Goal: Task Accomplishment & Management: Use online tool/utility

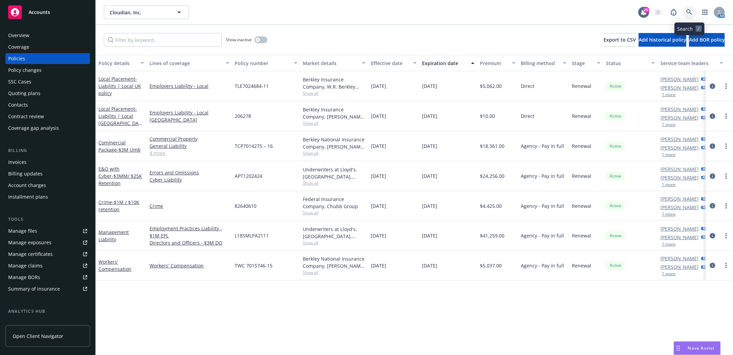
click at [691, 14] on icon at bounding box center [689, 12] width 6 height 6
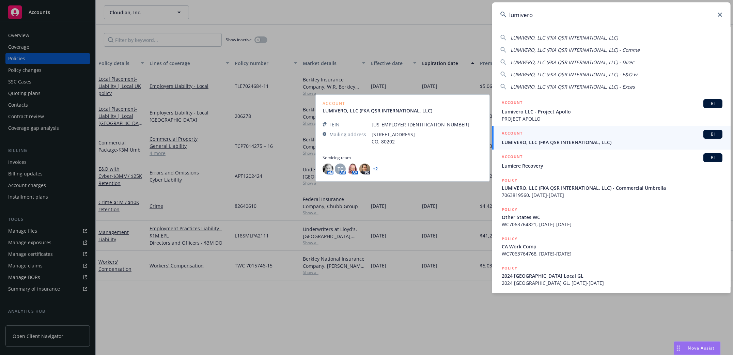
type input "lumivero"
click at [530, 141] on span "LUMIVERO, LLC (FKA QSR INTERNATIONAL, LLC)" at bounding box center [612, 142] width 221 height 7
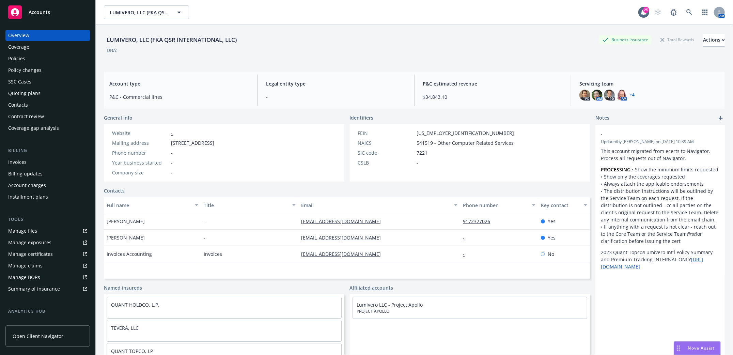
click at [21, 105] on div "Contacts" at bounding box center [18, 104] width 20 height 11
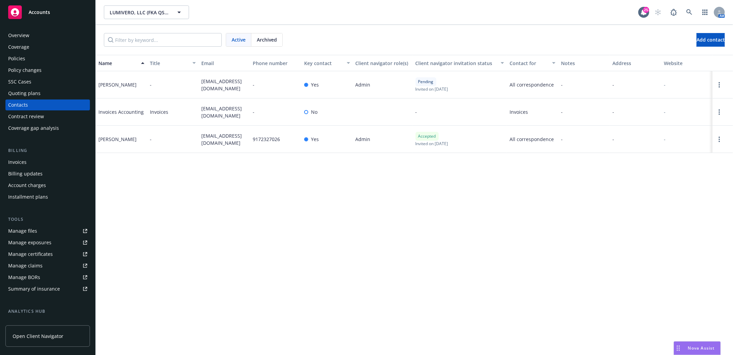
click at [14, 57] on div "Policies" at bounding box center [16, 58] width 17 height 11
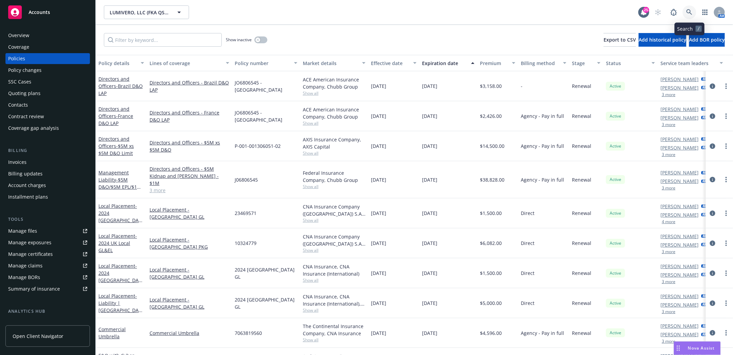
click at [685, 13] on link at bounding box center [689, 12] width 14 height 14
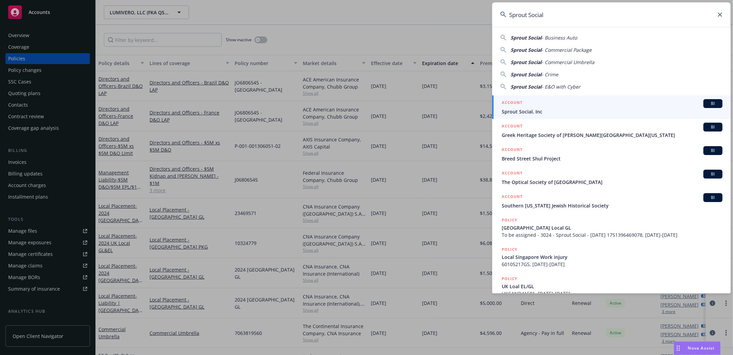
type input "Sprout Social"
drag, startPoint x: 527, startPoint y: 109, endPoint x: 518, endPoint y: 112, distance: 9.5
click at [527, 109] on span "Sprout Social, Inc" at bounding box center [612, 111] width 221 height 7
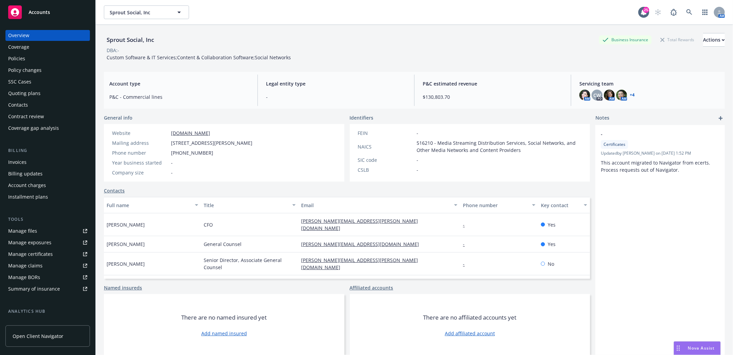
click at [14, 58] on div "Policies" at bounding box center [16, 58] width 17 height 11
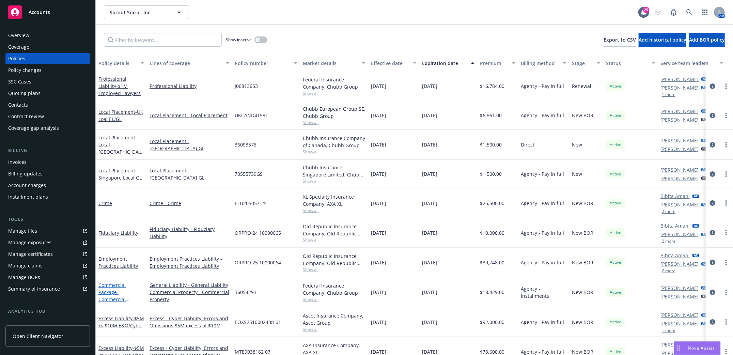
click at [112, 293] on link "Commercial Package - Commercial Package" at bounding box center [111, 296] width 27 height 28
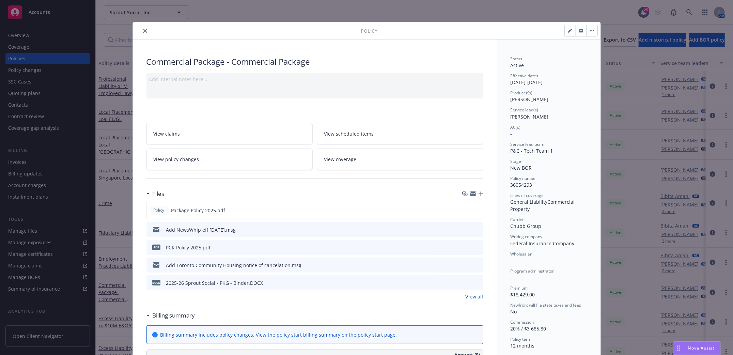
click at [479, 191] on icon "button" at bounding box center [480, 193] width 5 height 5
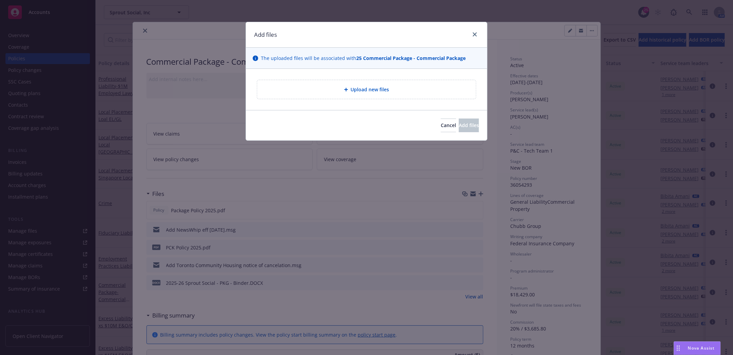
type textarea "x"
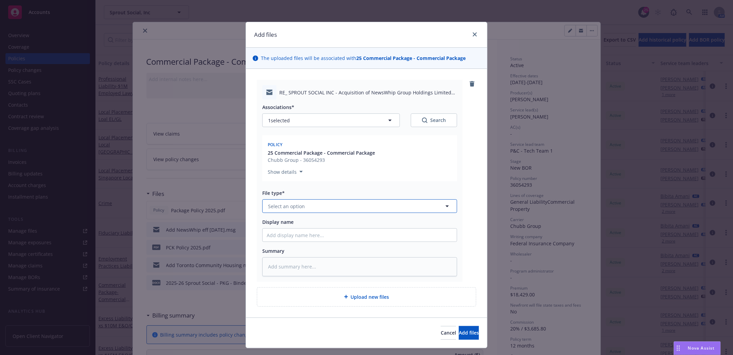
click at [425, 210] on button "Select an option" at bounding box center [359, 206] width 195 height 14
type input "email"
click at [398, 224] on div "Email" at bounding box center [360, 225] width 186 height 10
click at [329, 241] on input "Display name" at bounding box center [360, 234] width 194 height 13
type textarea "x"
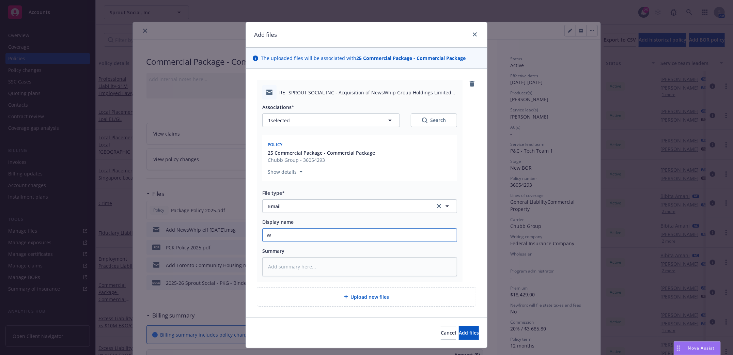
type input "Wh"
type textarea "x"
type input "Whi"
type textarea "x"
type input "Whip"
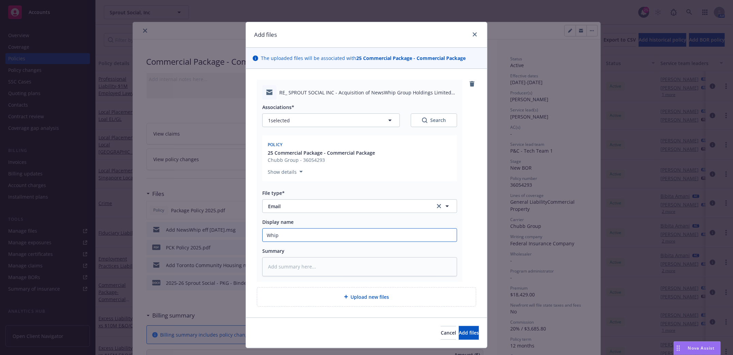
type textarea "x"
type input "NWhip"
type textarea "x"
type input "NeWhip"
type textarea "x"
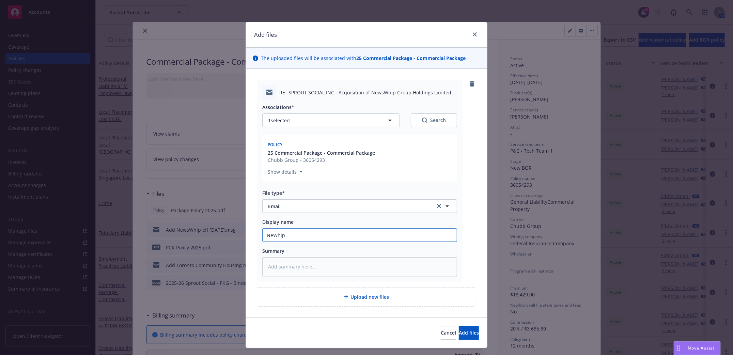
type input "NewWhip"
type textarea "x"
type input "NewsWhip"
type textarea "x"
type input "NewsWhip"
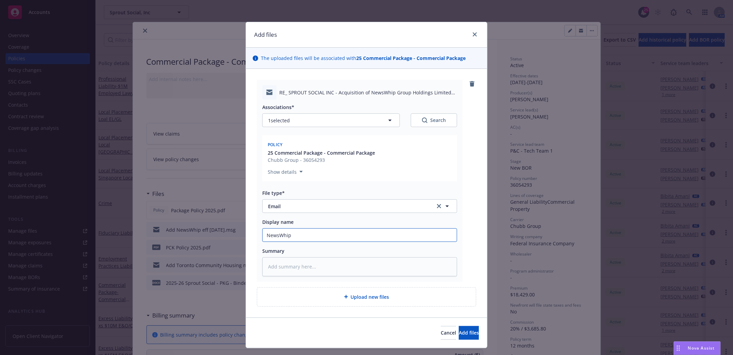
type textarea "x"
type input "NewsWhip a"
type textarea "x"
type input "NewsWhip ad"
type textarea "x"
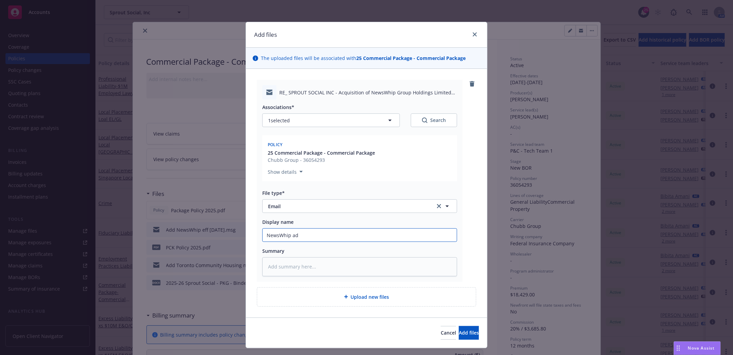
type input "NewsWhip add"
type textarea "x"
type input "NewsWhip addi"
type textarea "x"
type input "NewsWhip addit"
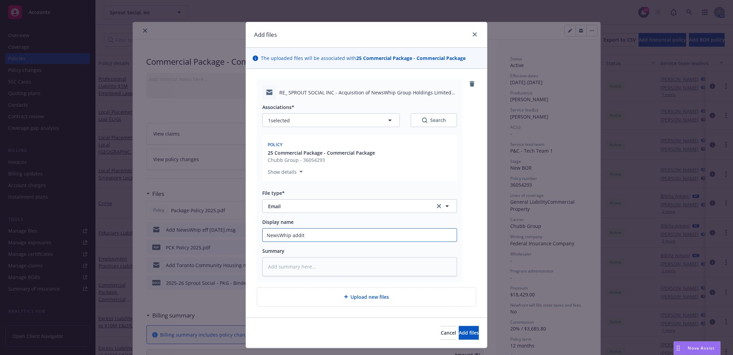
type textarea "x"
type input "NewsWhip [PERSON_NAME]"
type textarea "x"
type input "NewsWhip additio"
type textarea "x"
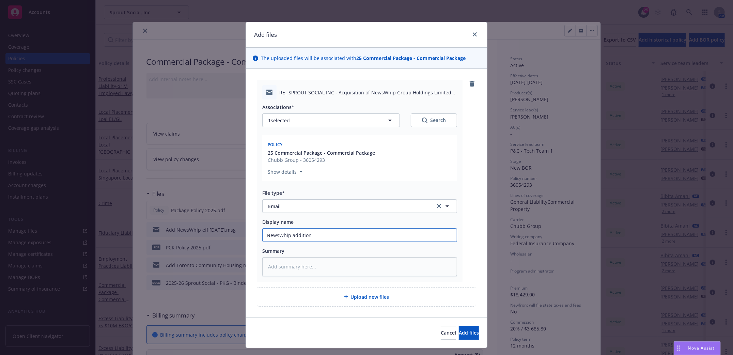
type input "NewsWhip addition"
type textarea "x"
type input "NewsWhip addition A"
type textarea "x"
type input "NewsWhip addition AO"
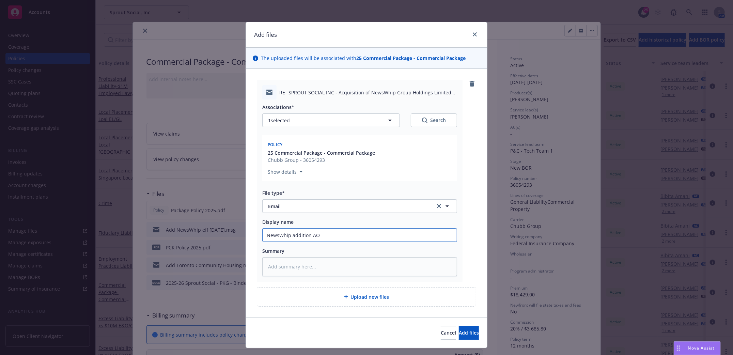
type textarea "x"
type input "NewsWhip addition AOL"
click at [459, 334] on span "Add files" at bounding box center [469, 332] width 20 height 6
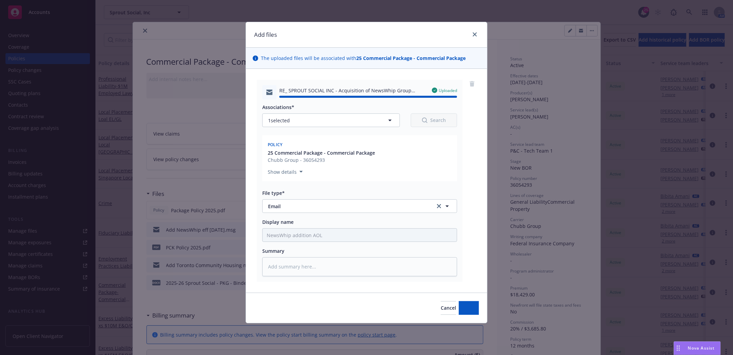
type textarea "x"
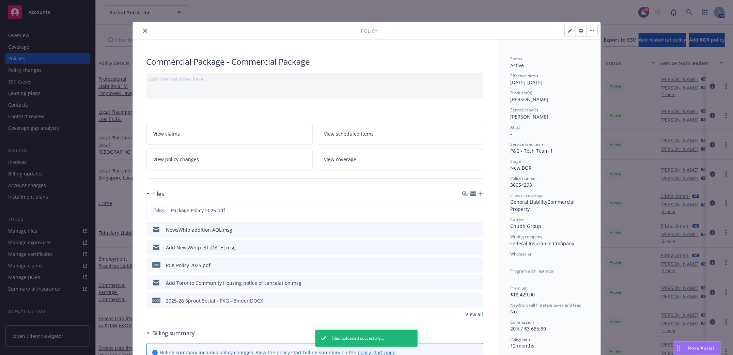
click at [143, 29] on icon "close" at bounding box center [145, 31] width 4 height 4
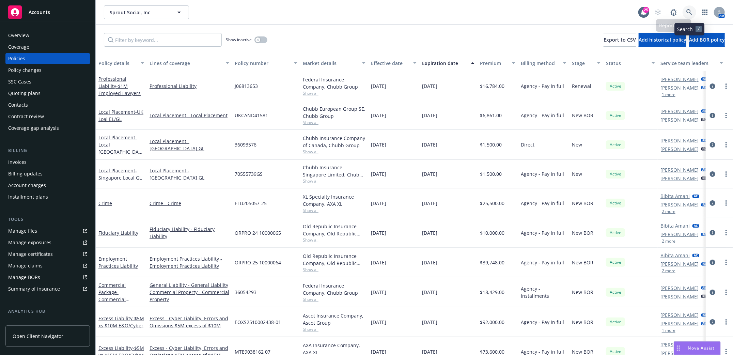
click at [690, 10] on icon at bounding box center [689, 12] width 6 height 6
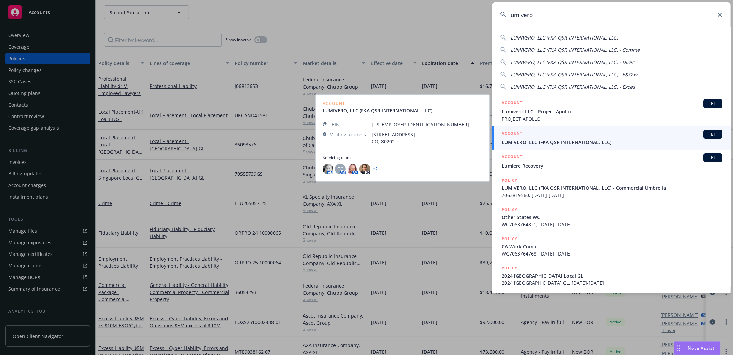
type input "lumivero"
click at [525, 142] on span "LUMIVERO, LLC (FKA QSR INTERNATIONAL, LLC)" at bounding box center [612, 142] width 221 height 7
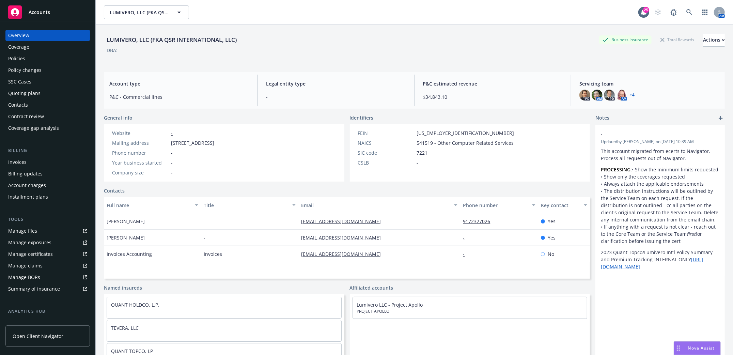
click at [13, 57] on div "Policies" at bounding box center [16, 58] width 17 height 11
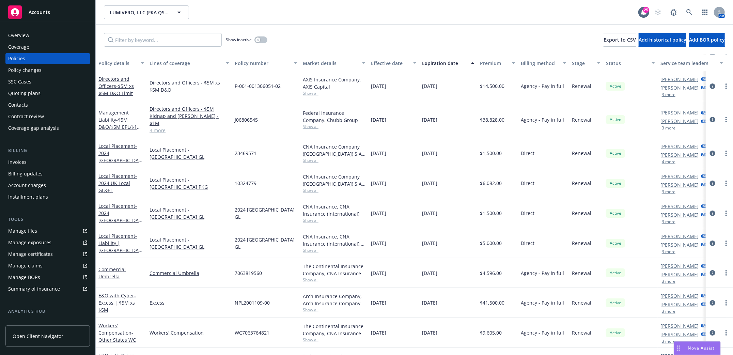
scroll to position [91, 0]
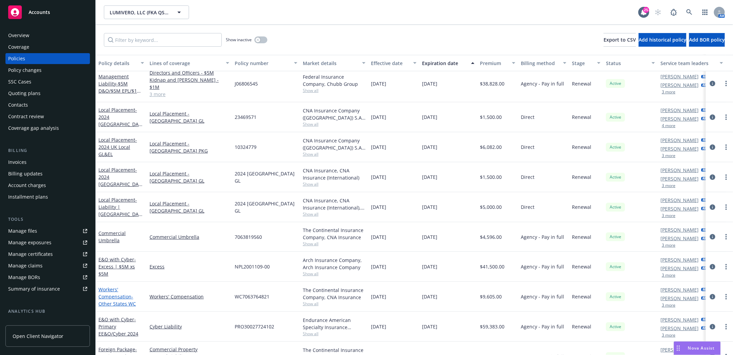
click at [108, 286] on link "Workers' Compensation - Other States WC" at bounding box center [116, 296] width 37 height 21
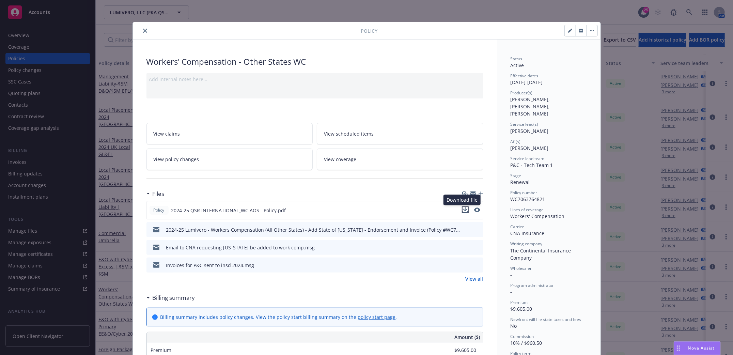
click at [462, 210] on icon "download file" at bounding box center [464, 209] width 5 height 5
click at [143, 30] on icon "close" at bounding box center [145, 31] width 4 height 4
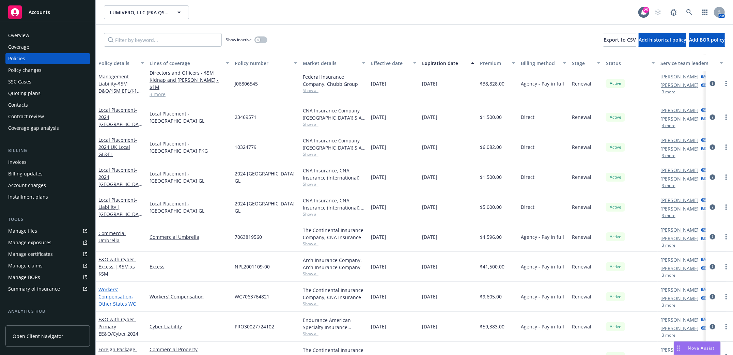
click at [122, 291] on link "Workers' Compensation - Other States WC" at bounding box center [116, 296] width 37 height 21
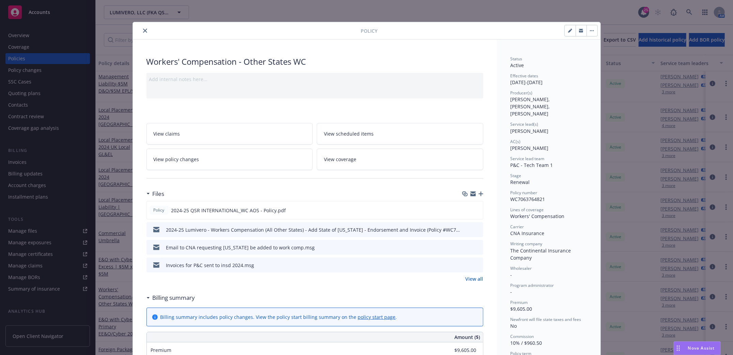
scroll to position [20, 0]
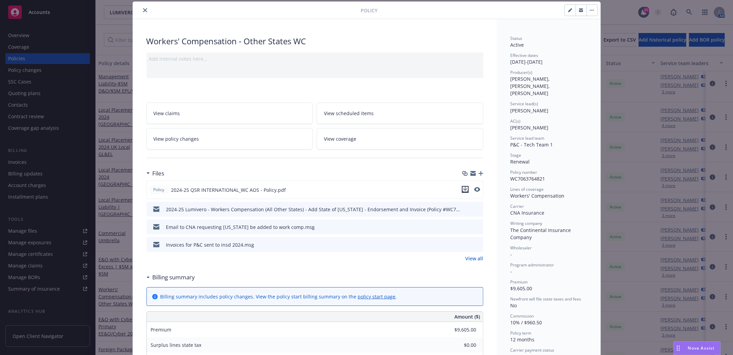
click at [462, 188] on icon "download file" at bounding box center [464, 189] width 5 height 5
click at [143, 9] on icon "close" at bounding box center [145, 10] width 4 height 4
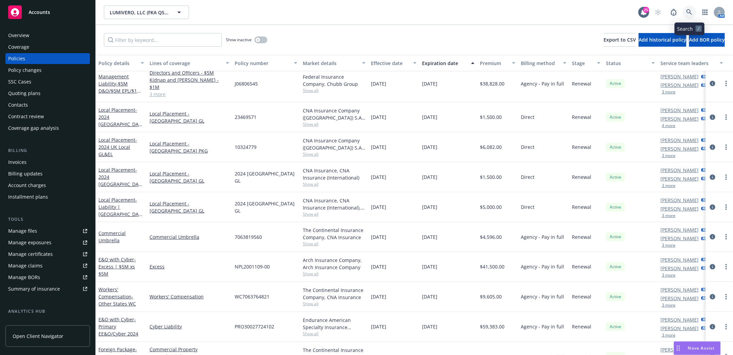
click at [692, 11] on link at bounding box center [689, 12] width 14 height 14
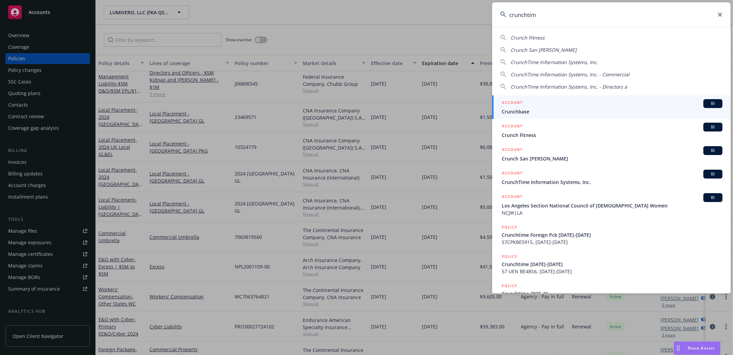
type input "crunchtime"
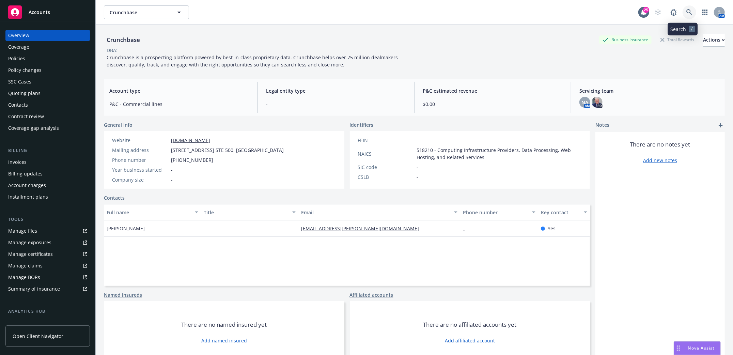
click at [683, 9] on link at bounding box center [689, 12] width 14 height 14
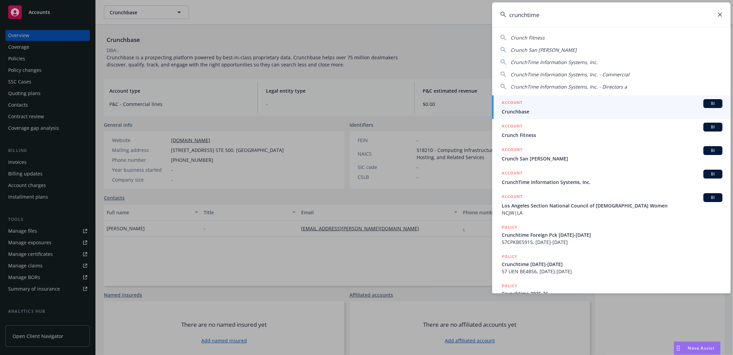
type input "crunchtime"
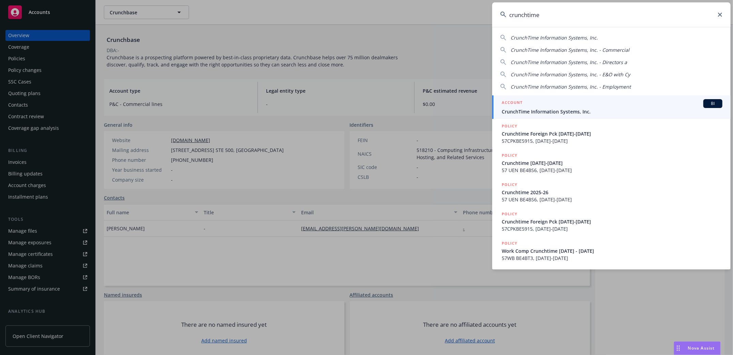
click at [533, 111] on span "CrunchTime Information Systems, Inc." at bounding box center [612, 111] width 221 height 7
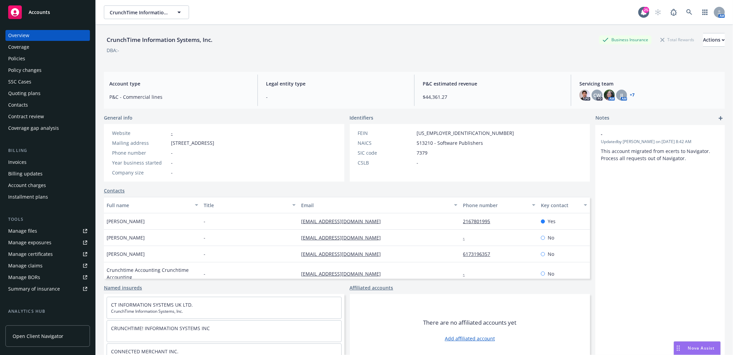
click at [18, 59] on div "Policies" at bounding box center [16, 58] width 17 height 11
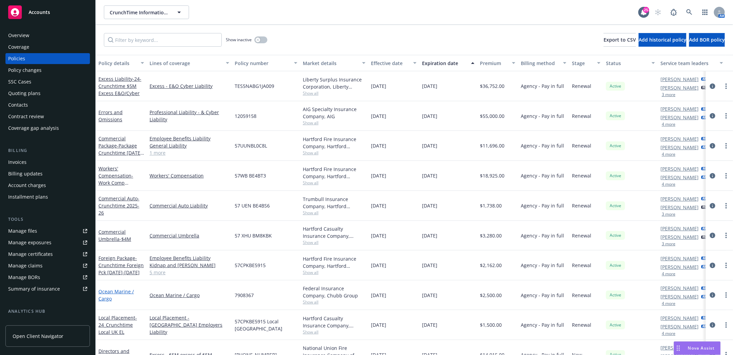
click at [107, 291] on link "Ocean Marine / Cargo" at bounding box center [115, 295] width 35 height 14
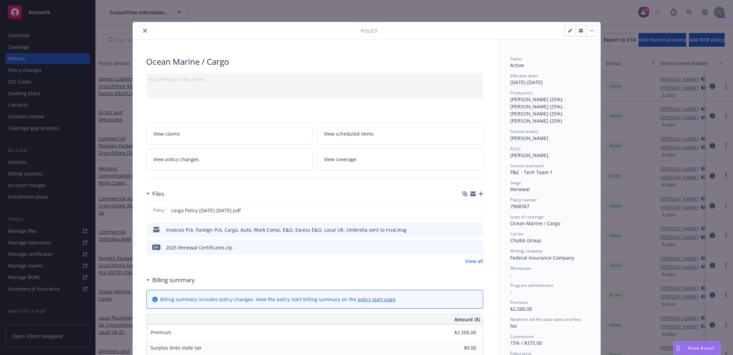
click at [478, 194] on icon "button" at bounding box center [480, 193] width 5 height 5
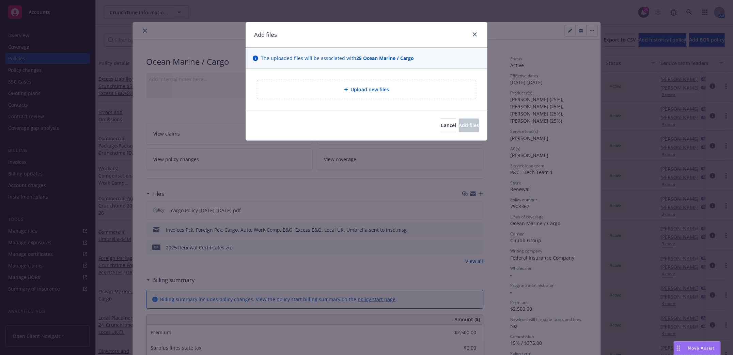
type textarea "x"
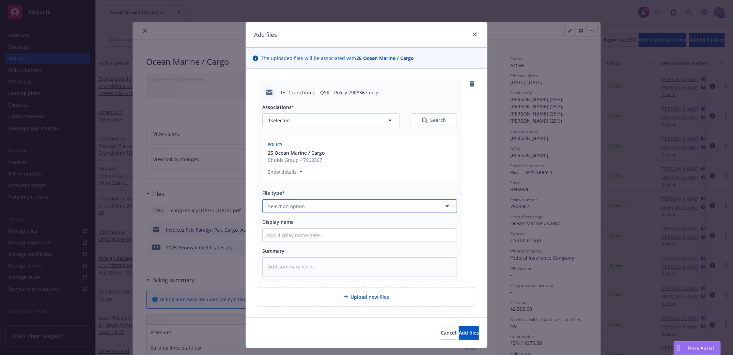
click at [350, 202] on button "Select an option" at bounding box center [359, 206] width 195 height 14
type input "email"
click at [304, 230] on div "Email" at bounding box center [360, 225] width 194 height 18
click at [296, 232] on input "Display name" at bounding box center [360, 234] width 194 height 13
type textarea "x"
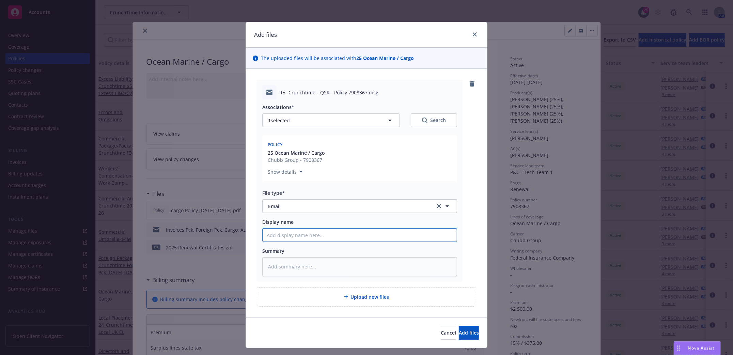
type input "Q"
type textarea "x"
type input "QS"
type textarea "x"
type input "QSR"
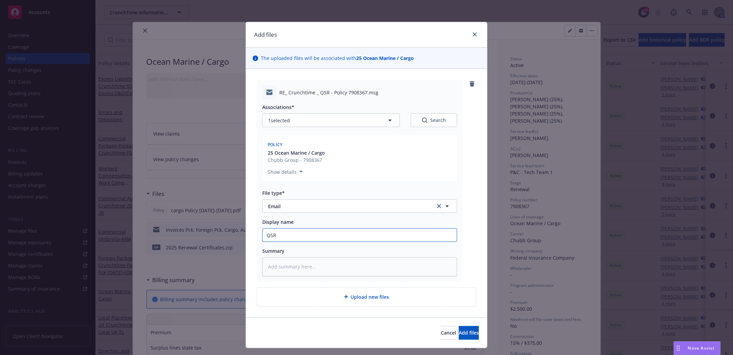
type textarea "x"
type input "QSR H"
type textarea "x"
type input "QSR Ho"
type textarea "x"
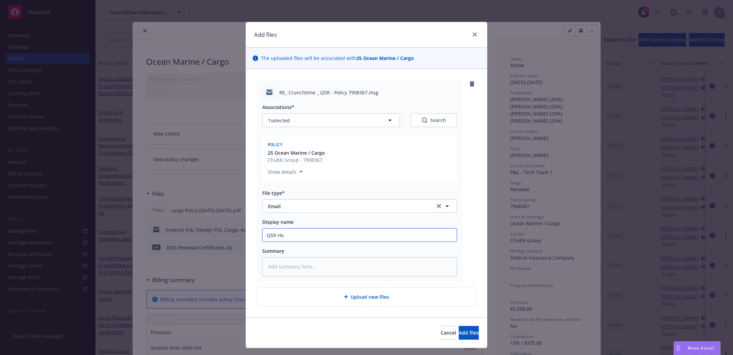
type input "QSR Hol"
type textarea "x"
type input "QSR Hold"
type textarea "x"
type input "QSR Holdc"
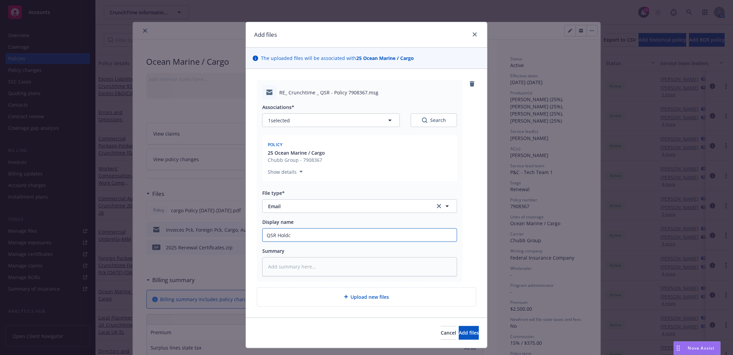
type textarea "x"
type input "QSR Holdco"
type textarea "x"
type input "QSR Holdco"
type textarea "x"
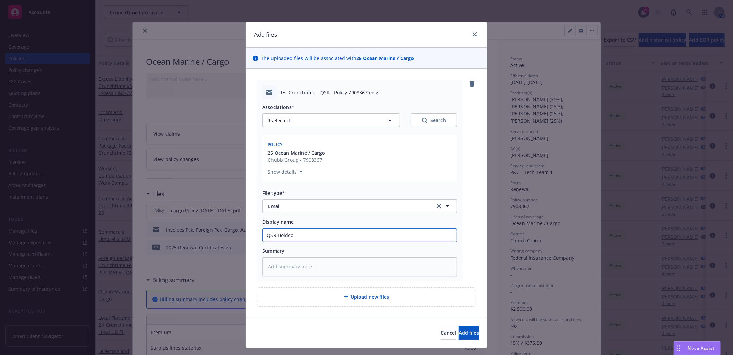
type input "QSR Holdco e"
type textarea "x"
type input "QSR Holdco en"
type textarea "x"
type input "QSR Holdco end"
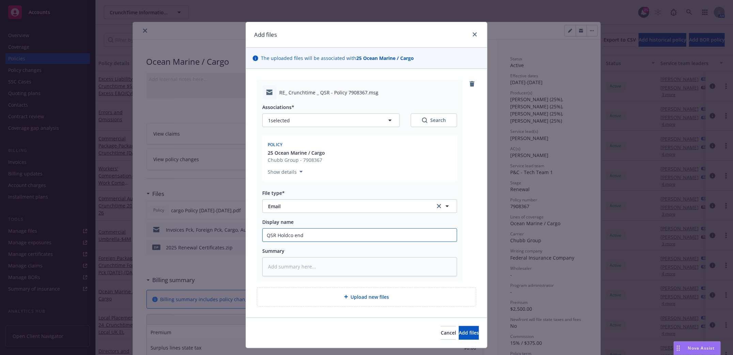
type textarea "x"
type input "QSR Holdco endt"
type textarea "x"
type input "QSR Holdco endt"
type textarea "x"
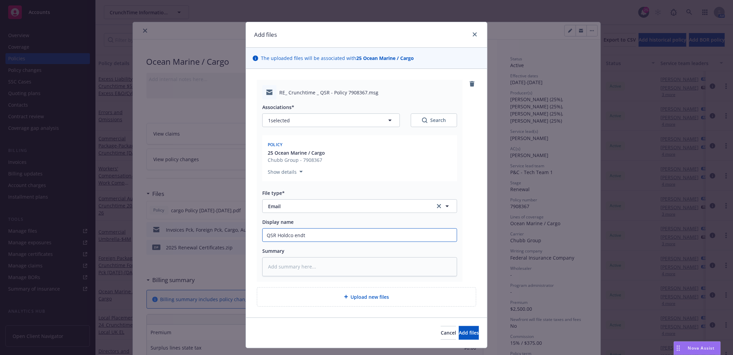
type input "QSR Holdco endt p"
type textarea "x"
type input "QSR Holdco endt pe"
type textarea "x"
type input "QSR Holdco endt pen"
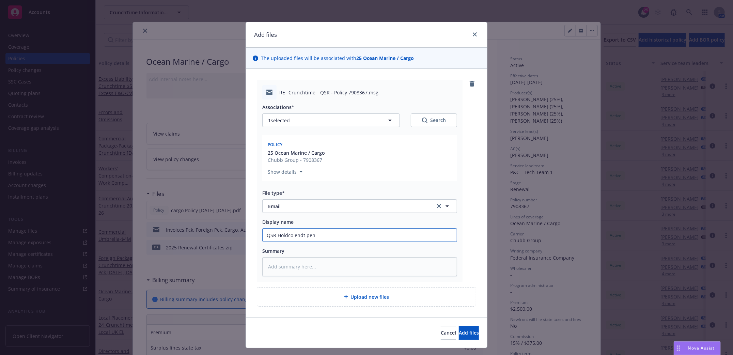
type textarea "x"
type input "QSR Holdco endt pend"
type textarea "x"
type input "QSR Holdco endt pendi"
type textarea "x"
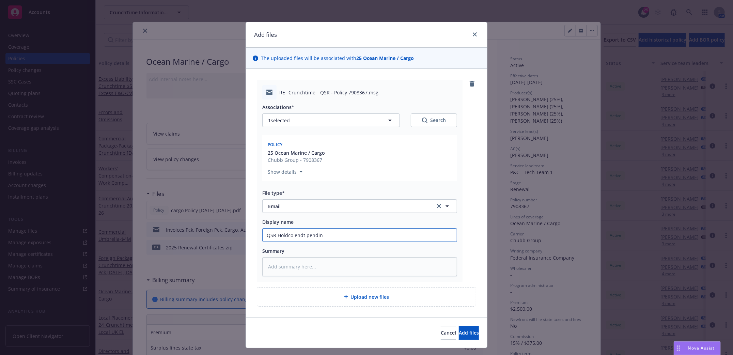
type input "QSR Holdco endt pendint"
type textarea "x"
type input "QSR Holdco endt pendintg"
click at [459, 335] on span "Add files" at bounding box center [469, 332] width 20 height 6
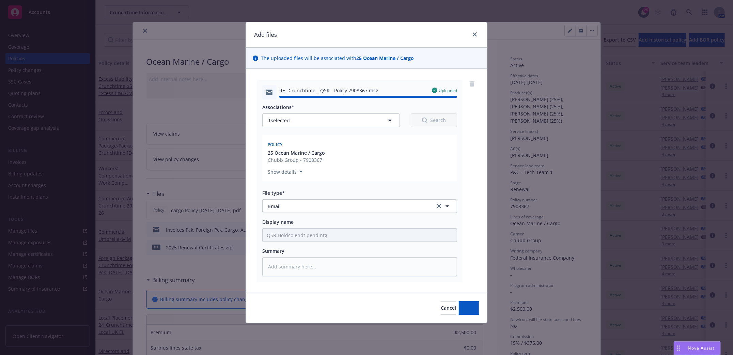
type textarea "x"
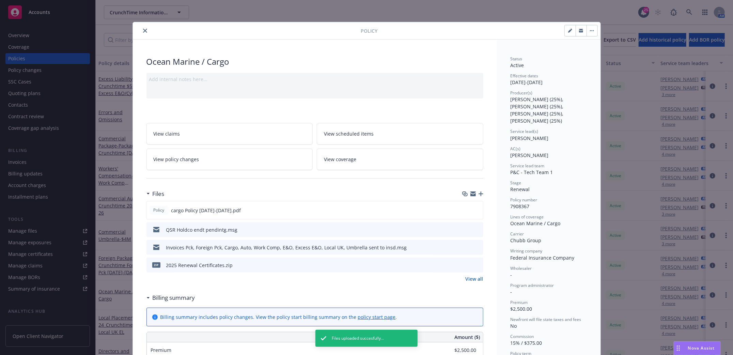
click at [143, 29] on icon "close" at bounding box center [145, 31] width 4 height 4
